Goal: Task Accomplishment & Management: Manage account settings

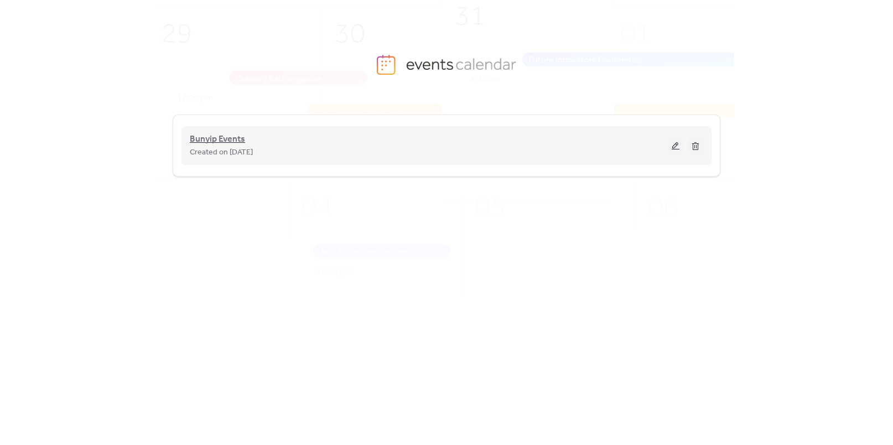
click at [209, 141] on span "Bunyip Events" at bounding box center [217, 139] width 55 height 13
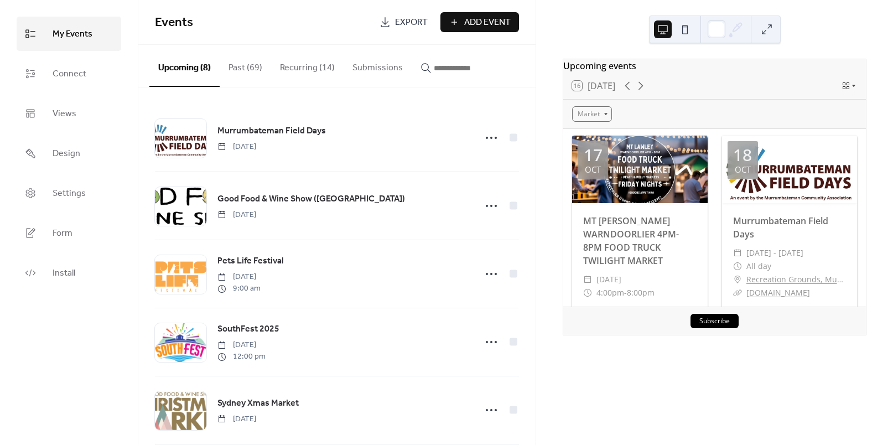
click at [297, 74] on button "Recurring (14)" at bounding box center [307, 65] width 72 height 41
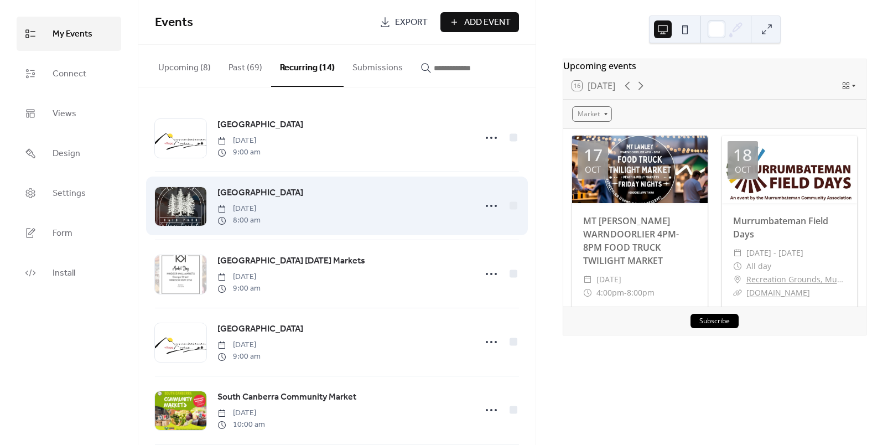
click at [266, 194] on span "[GEOGRAPHIC_DATA]" at bounding box center [260, 192] width 86 height 13
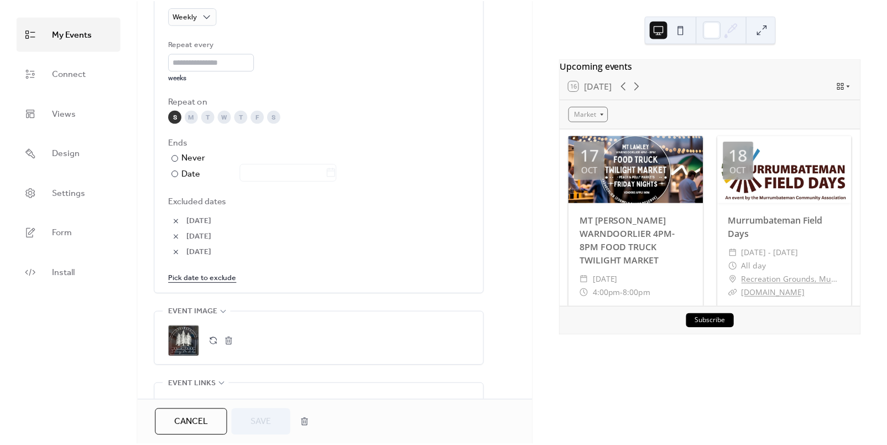
scroll to position [531, 0]
click at [171, 218] on button "button" at bounding box center [176, 220] width 15 height 15
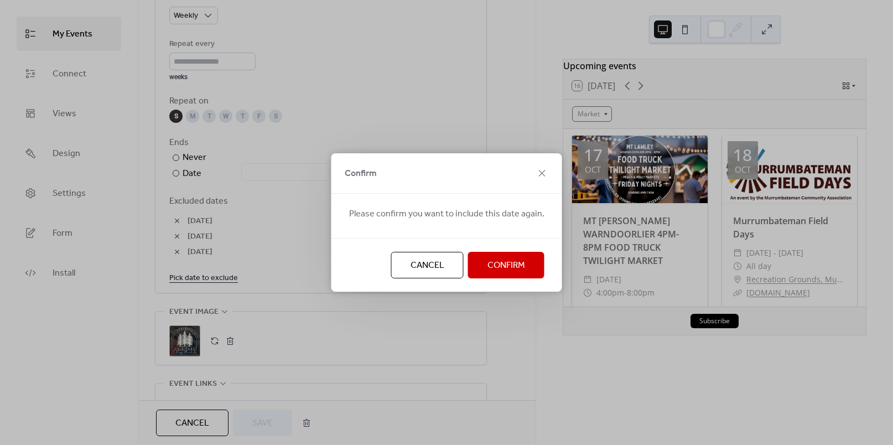
click at [492, 263] on span "Confirm" at bounding box center [506, 265] width 38 height 13
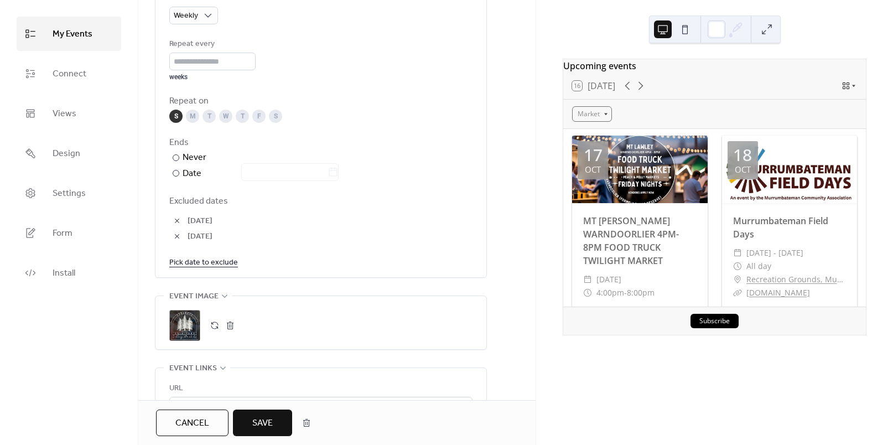
click at [177, 220] on button "button" at bounding box center [176, 220] width 15 height 15
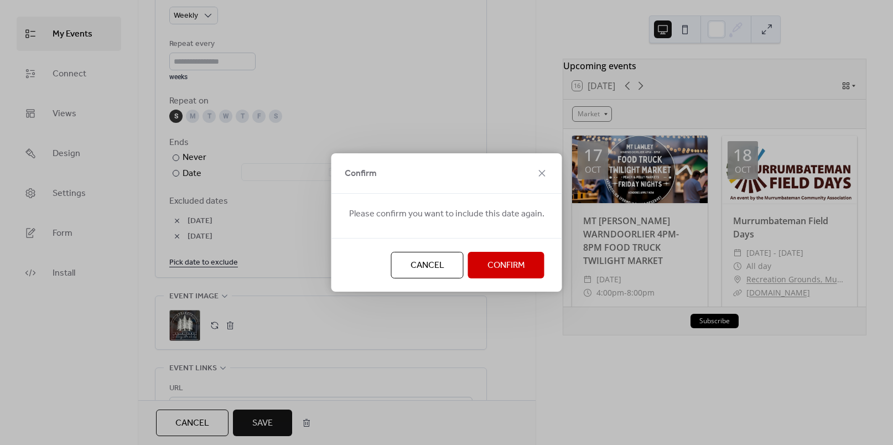
drag, startPoint x: 495, startPoint y: 269, endPoint x: 377, endPoint y: 269, distance: 117.8
click at [493, 269] on span "Confirm" at bounding box center [506, 265] width 38 height 13
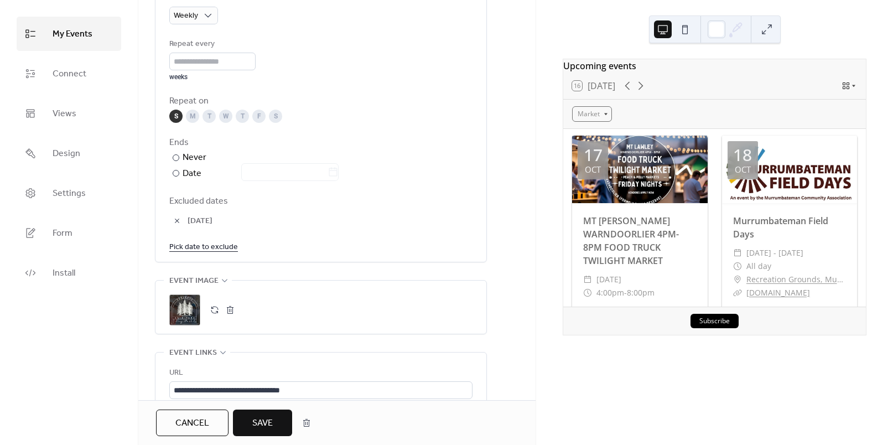
click at [174, 220] on button "button" at bounding box center [176, 220] width 15 height 15
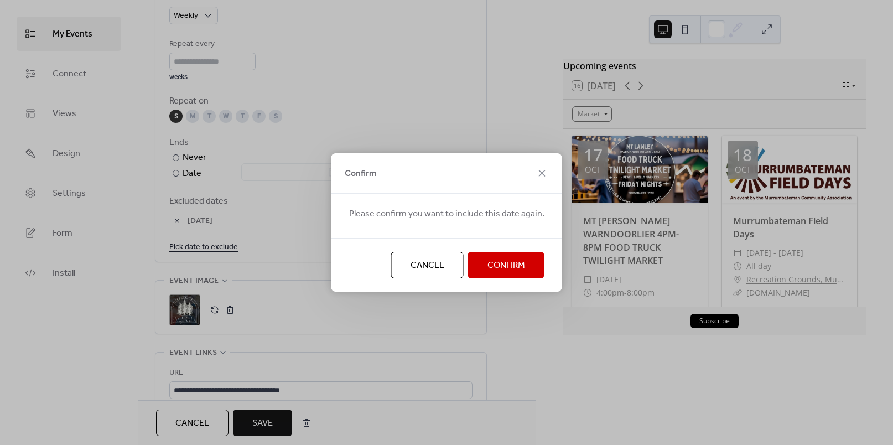
drag, startPoint x: 506, startPoint y: 272, endPoint x: 433, endPoint y: 263, distance: 73.0
click at [506, 272] on span "Confirm" at bounding box center [506, 265] width 38 height 13
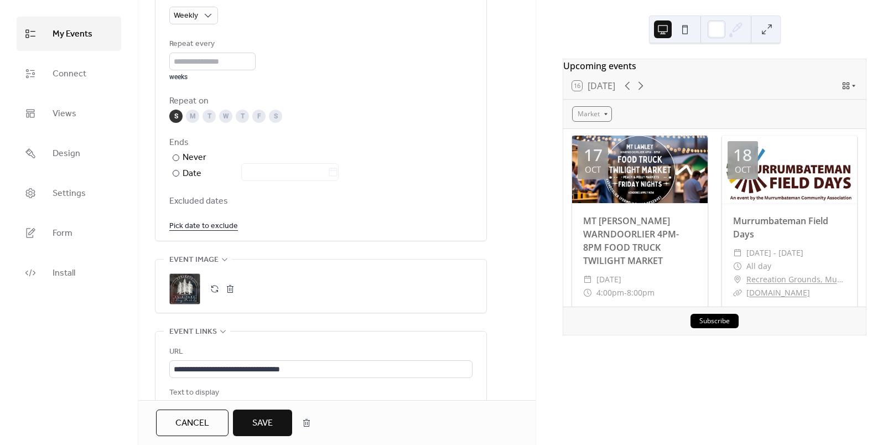
click at [201, 226] on link "Pick date to exclude" at bounding box center [203, 225] width 69 height 14
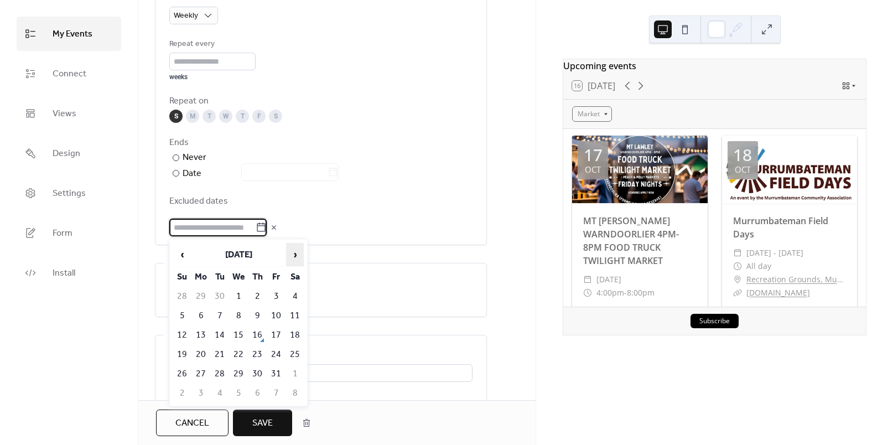
click at [293, 252] on span "›" at bounding box center [295, 254] width 17 height 22
click at [180, 253] on span "‹" at bounding box center [182, 254] width 17 height 22
click at [180, 373] on td "28" at bounding box center [182, 373] width 18 height 18
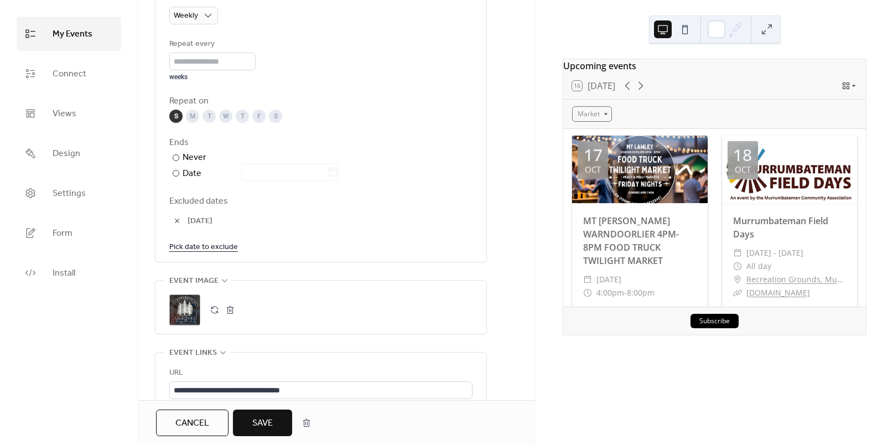
click at [206, 248] on link "Pick date to exclude" at bounding box center [203, 246] width 69 height 14
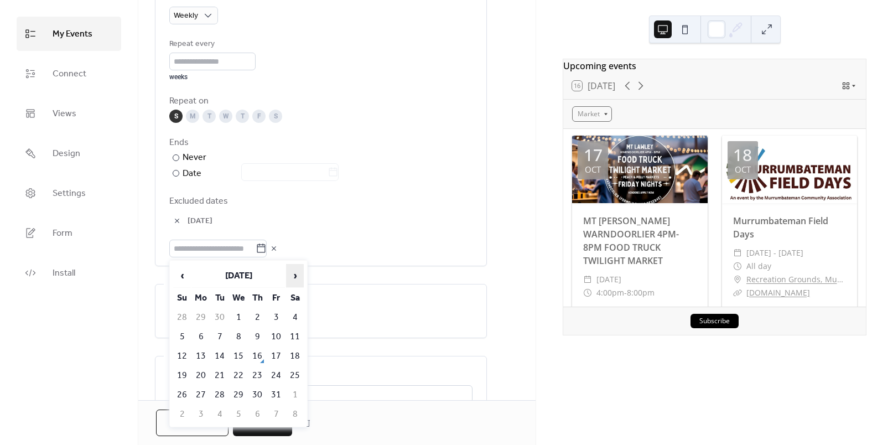
click at [293, 275] on span "›" at bounding box center [295, 275] width 17 height 22
click at [178, 334] on td "4" at bounding box center [182, 336] width 18 height 18
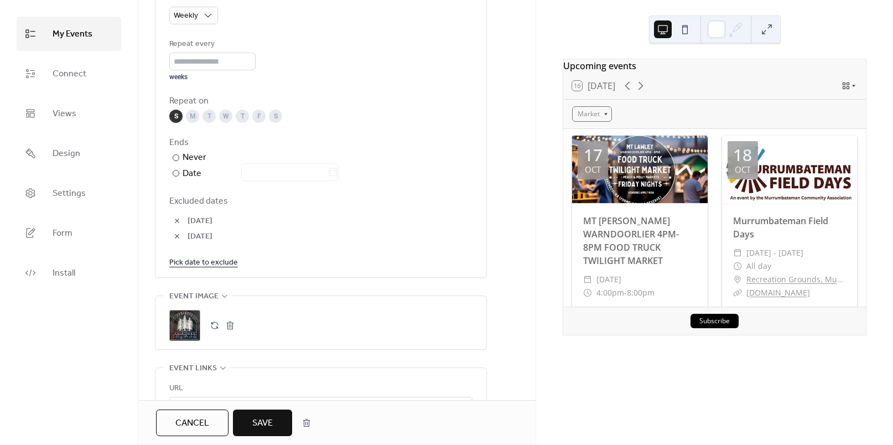
click at [199, 263] on link "Pick date to exclude" at bounding box center [203, 262] width 69 height 14
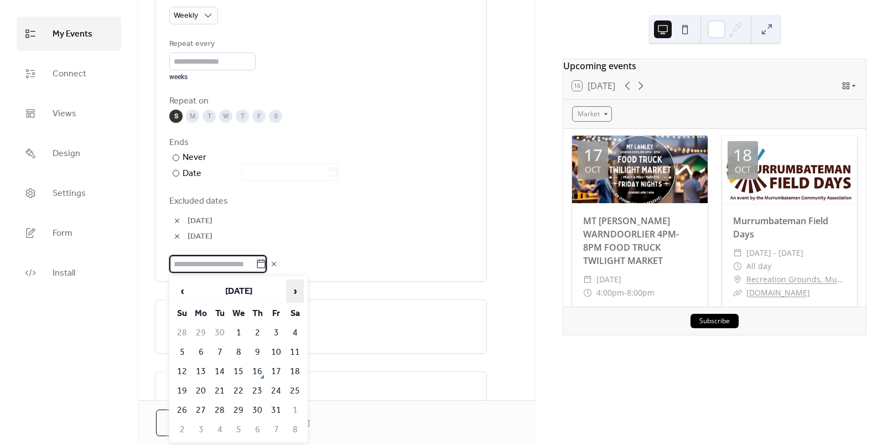
click at [293, 293] on span "›" at bounding box center [295, 291] width 17 height 22
click at [293, 296] on span "›" at bounding box center [295, 291] width 17 height 22
click at [180, 369] on td "11" at bounding box center [182, 371] width 18 height 18
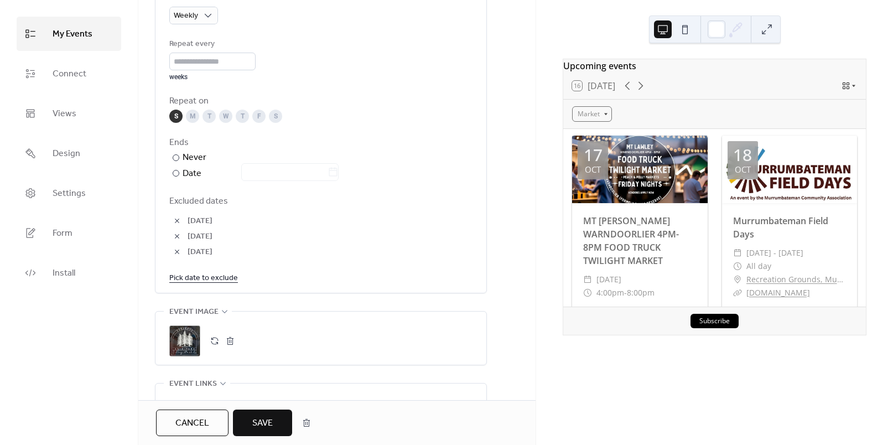
click at [260, 422] on span "Save" at bounding box center [262, 422] width 20 height 13
